Goal: Transaction & Acquisition: Obtain resource

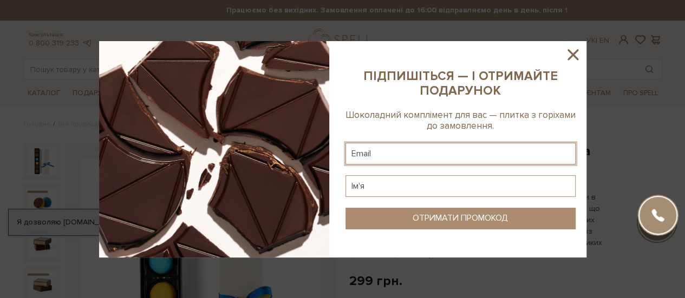
click at [466, 153] on input "text" at bounding box center [461, 154] width 230 height 22
type input "valeria.chernous@ukr.net"
click at [425, 191] on input "text" at bounding box center [461, 186] width 230 height 22
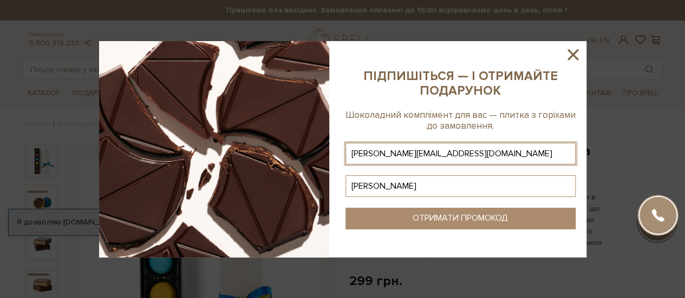
type input "Valeria"
click at [478, 219] on div "ОТРИМАТИ ПРОМОКОД" at bounding box center [460, 218] width 95 height 10
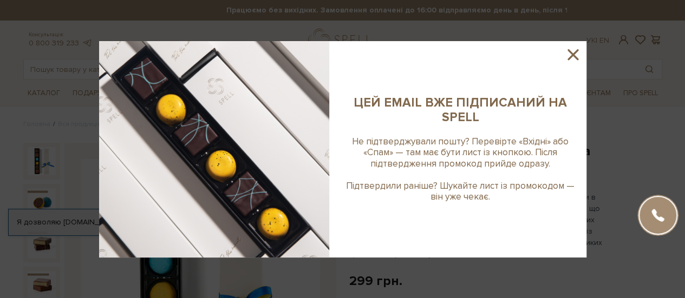
click at [574, 55] on icon at bounding box center [573, 54] width 11 height 11
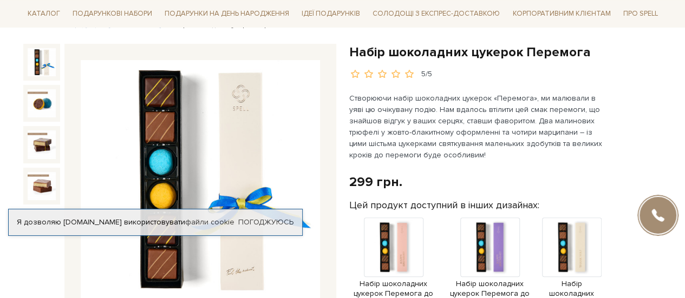
scroll to position [108, 0]
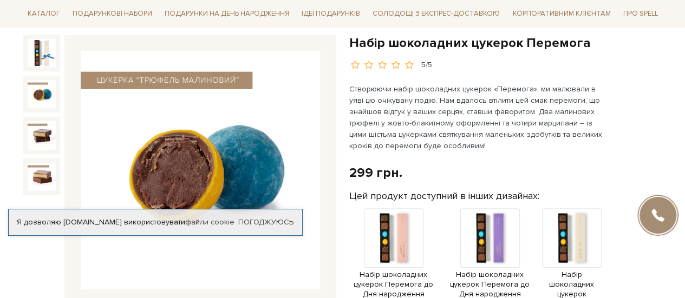
click at [42, 95] on img at bounding box center [42, 94] width 28 height 28
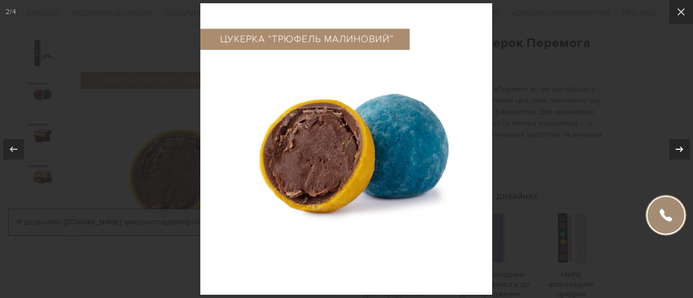
click at [680, 153] on icon at bounding box center [679, 149] width 13 height 13
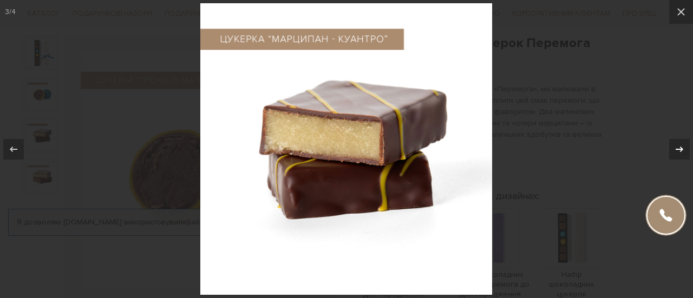
click at [680, 153] on icon at bounding box center [679, 149] width 13 height 13
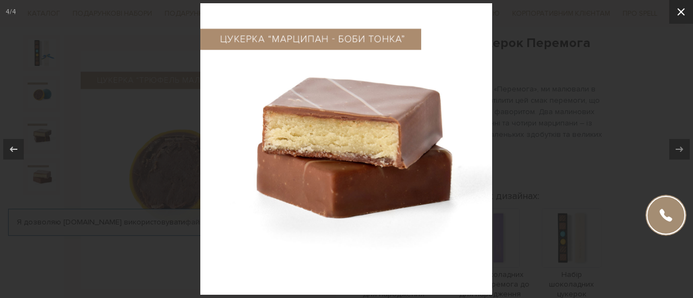
click at [681, 15] on icon at bounding box center [681, 11] width 13 height 13
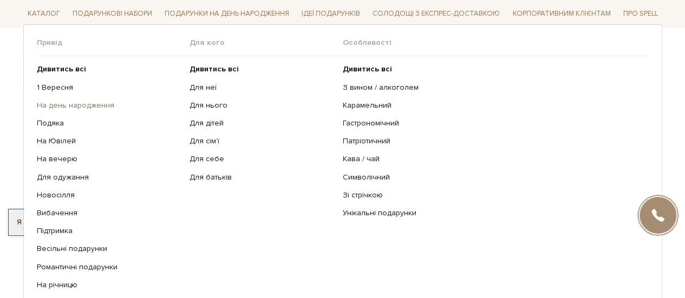
scroll to position [271, 0]
click at [67, 252] on link "Весільні подарунки" at bounding box center [109, 249] width 145 height 10
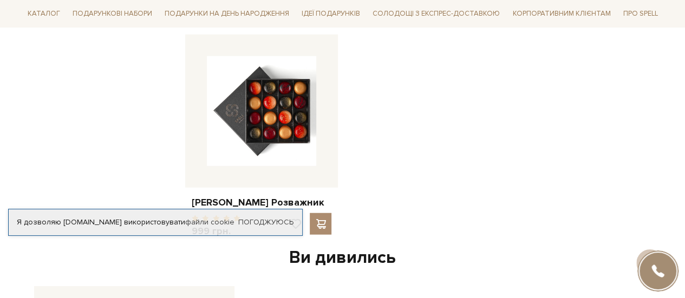
scroll to position [1300, 0]
